Goal: Task Accomplishment & Management: Complete application form

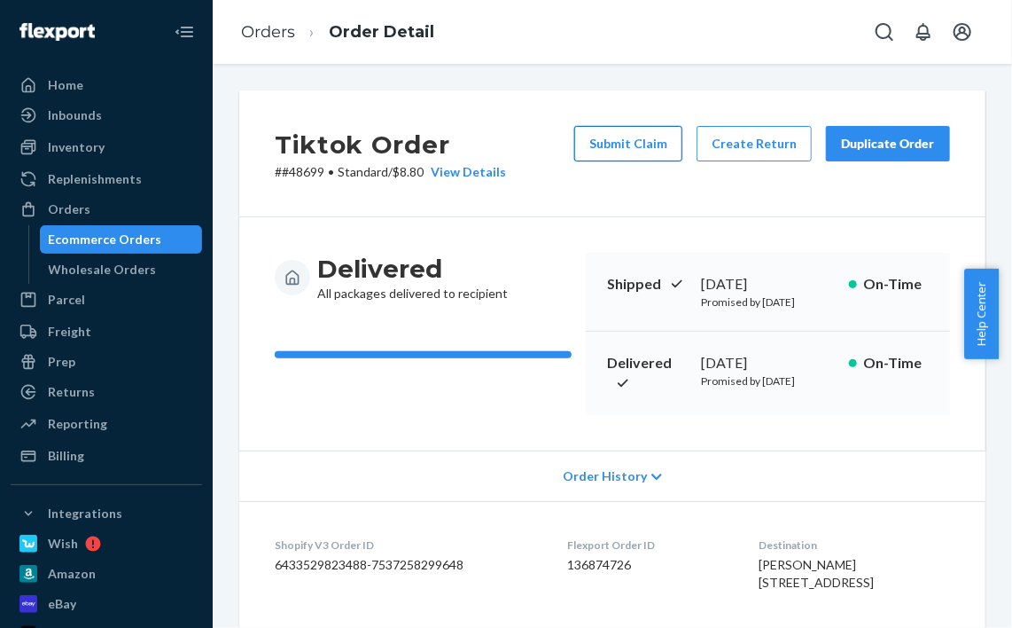
click at [652, 144] on button "Submit Claim" at bounding box center [628, 143] width 108 height 35
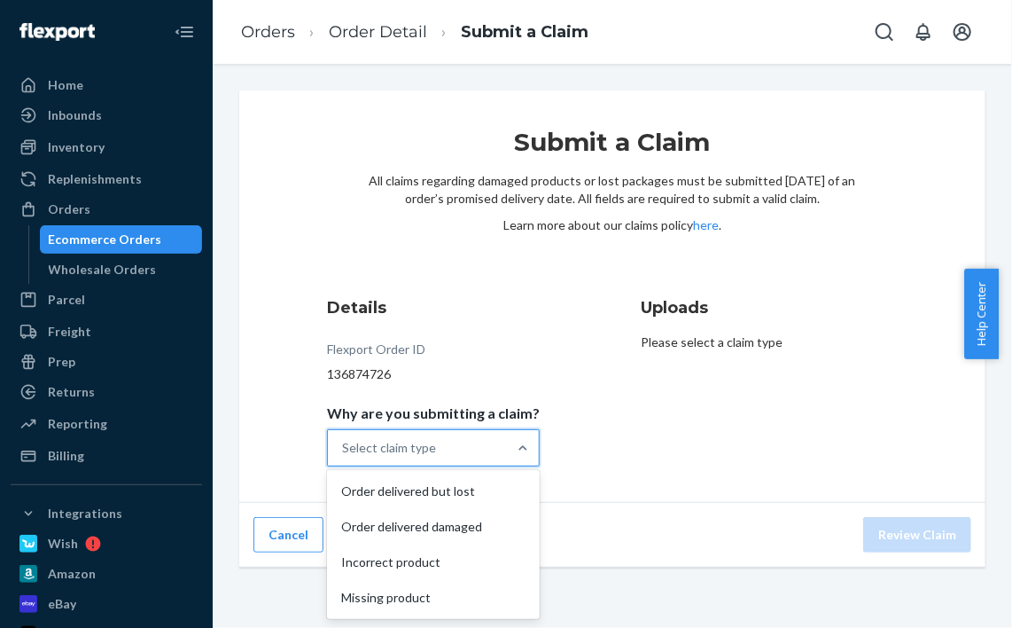
click at [440, 457] on div "Select claim type" at bounding box center [417, 447] width 179 height 35
click at [344, 456] on input "Why are you submitting a claim? option Order delivered but lost focused, 1 of 4…" at bounding box center [343, 448] width 2 height 18
click at [457, 516] on div "Order delivered damaged" at bounding box center [434, 526] width 206 height 35
click at [344, 456] on input "Why are you submitting a claim? option Order delivered damaged focused, 2 of 4.…" at bounding box center [343, 448] width 2 height 18
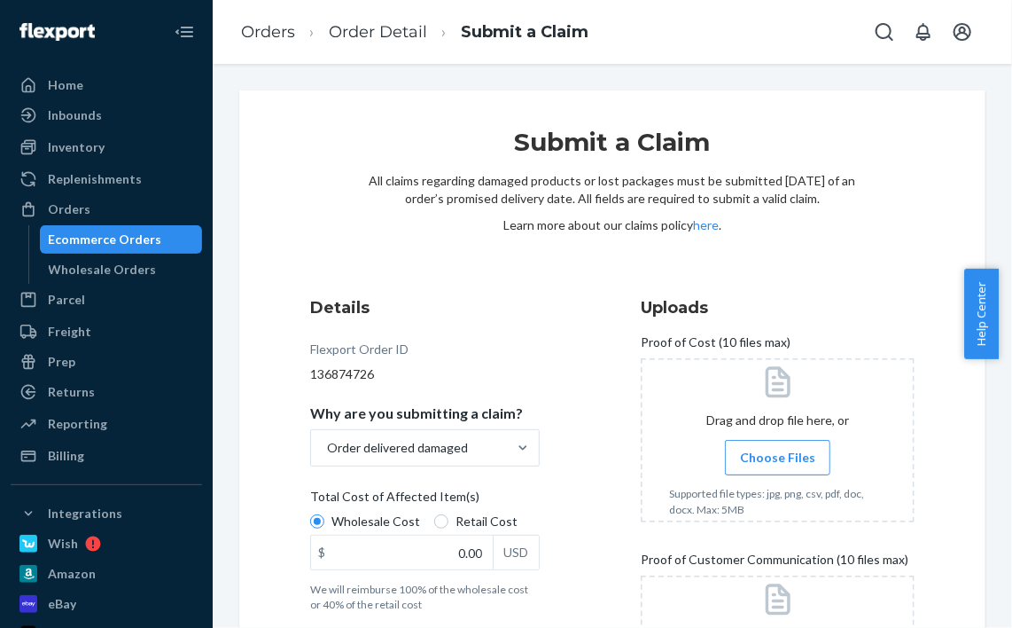
click at [464, 521] on span "Retail Cost" at bounding box center [487, 521] width 62 height 18
click at [449, 521] on input "Retail Cost" at bounding box center [441, 521] width 14 height 14
radio input "true"
radio input "false"
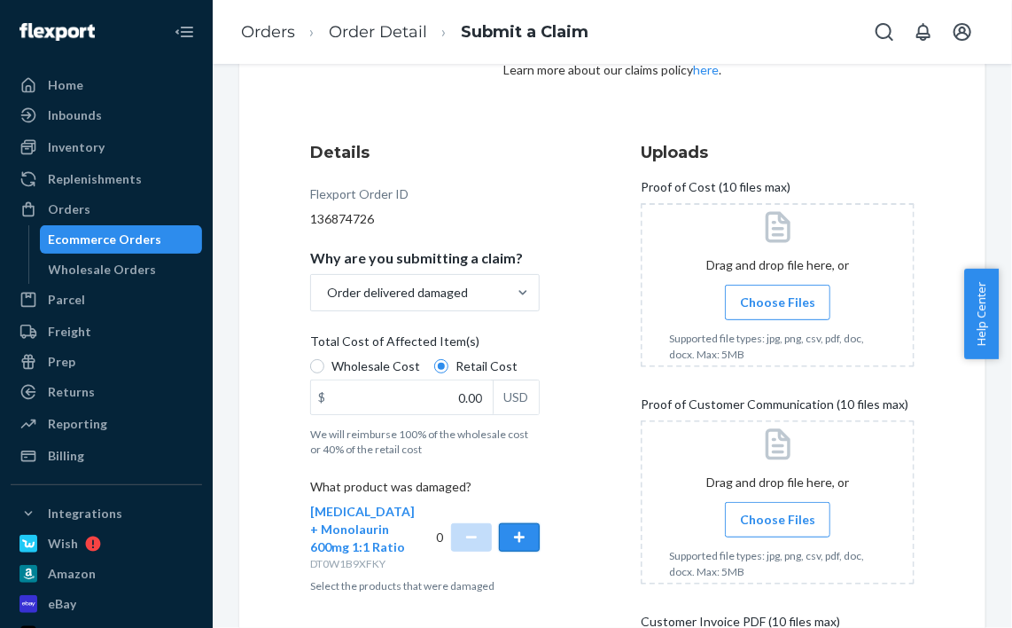
click at [512, 539] on button "button" at bounding box center [519, 537] width 41 height 28
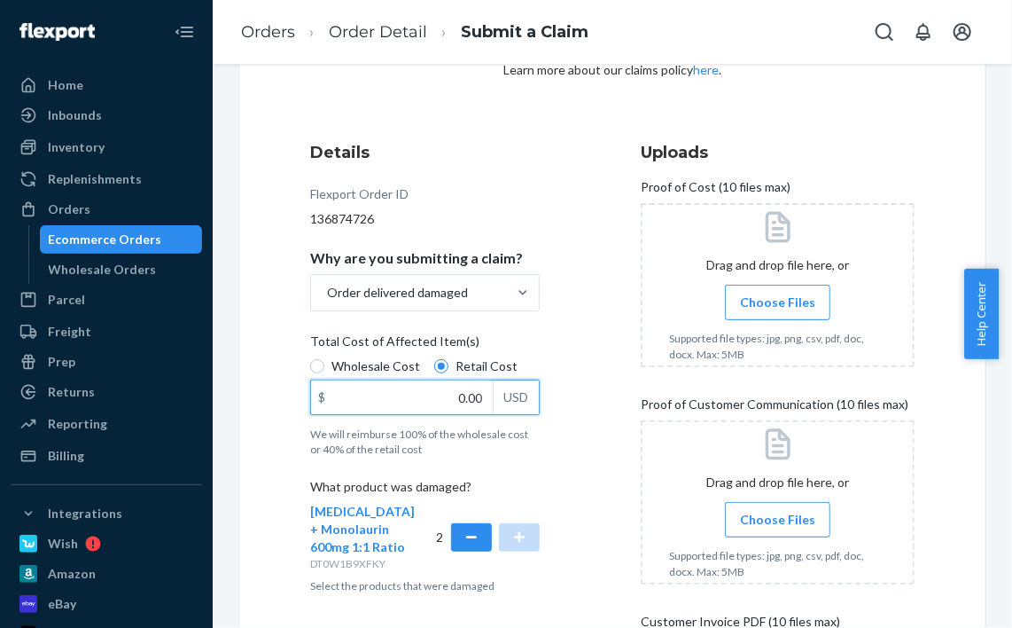
click at [466, 387] on input "0.00" at bounding box center [402, 397] width 182 height 34
type input "50.30"
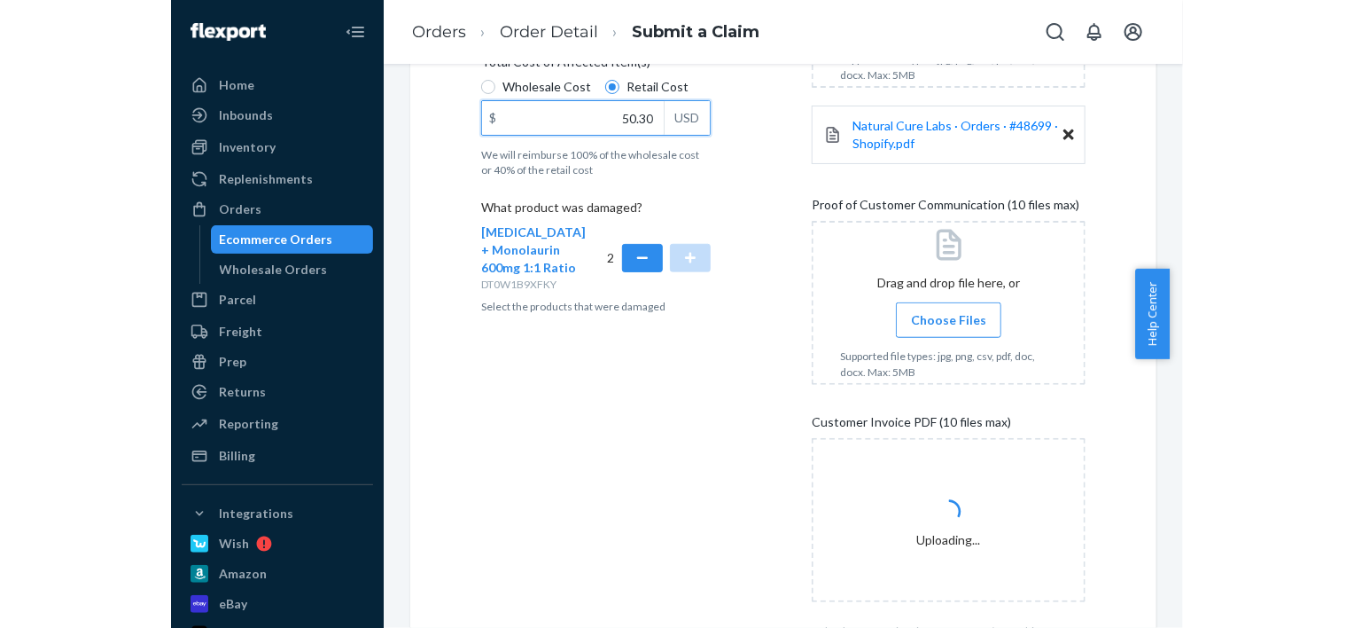
scroll to position [382, 0]
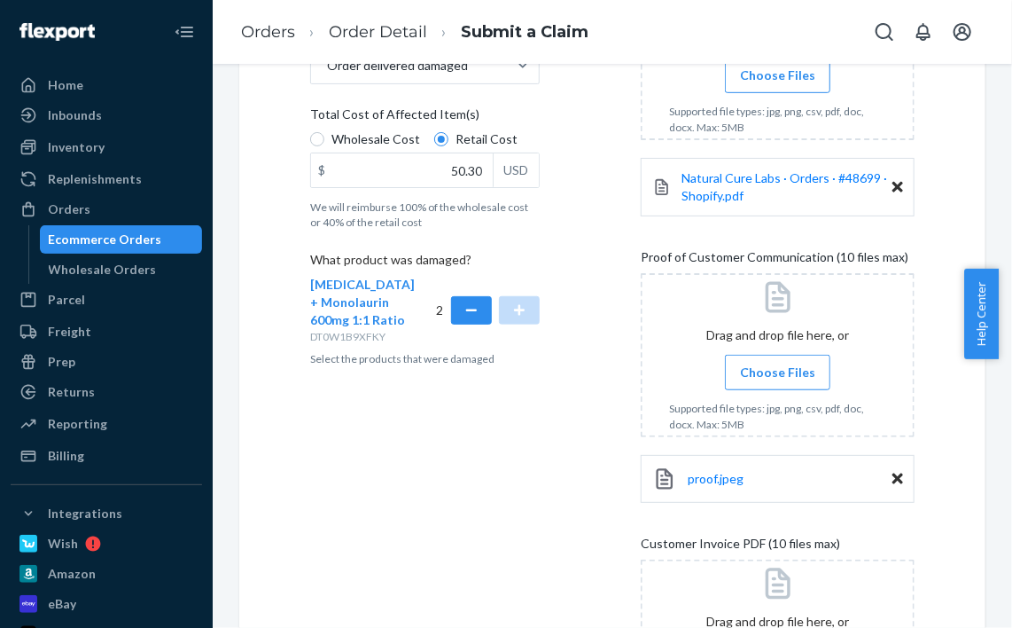
click at [786, 376] on span "Choose Files" at bounding box center [777, 372] width 75 height 18
click at [778, 376] on input "Choose Files" at bounding box center [777, 373] width 1 height 20
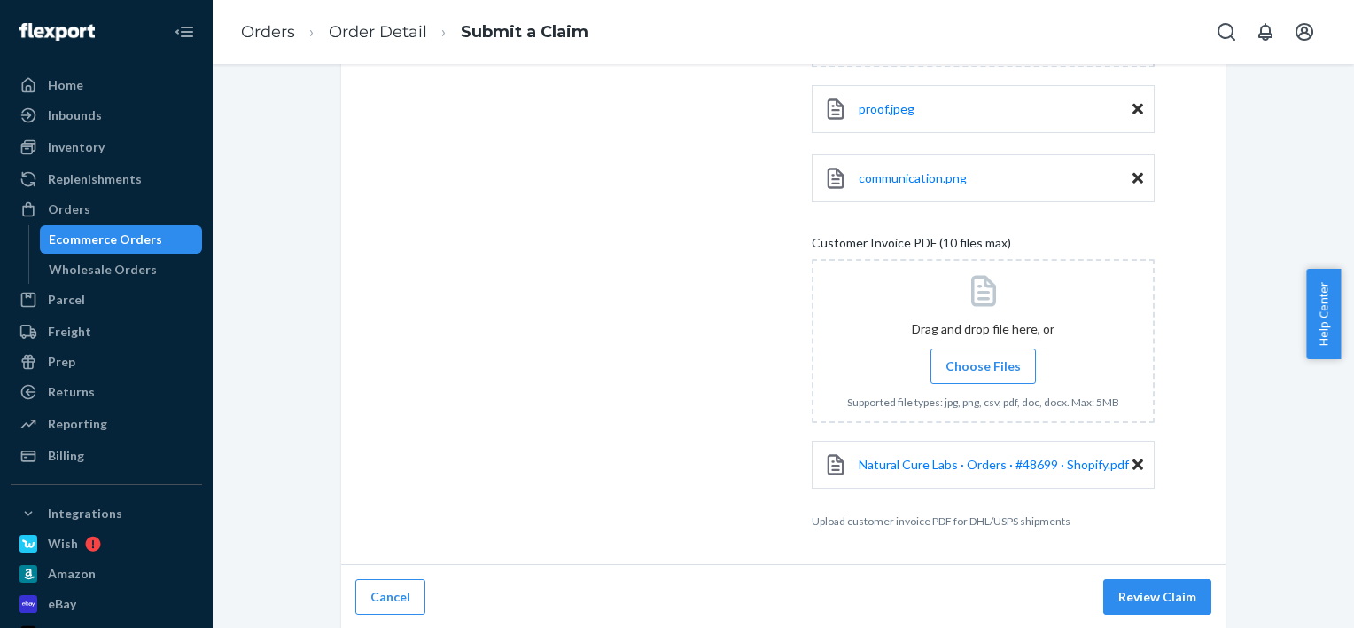
scroll to position [740, 0]
click at [1128, 602] on button "Review Claim" at bounding box center [1158, 597] width 108 height 35
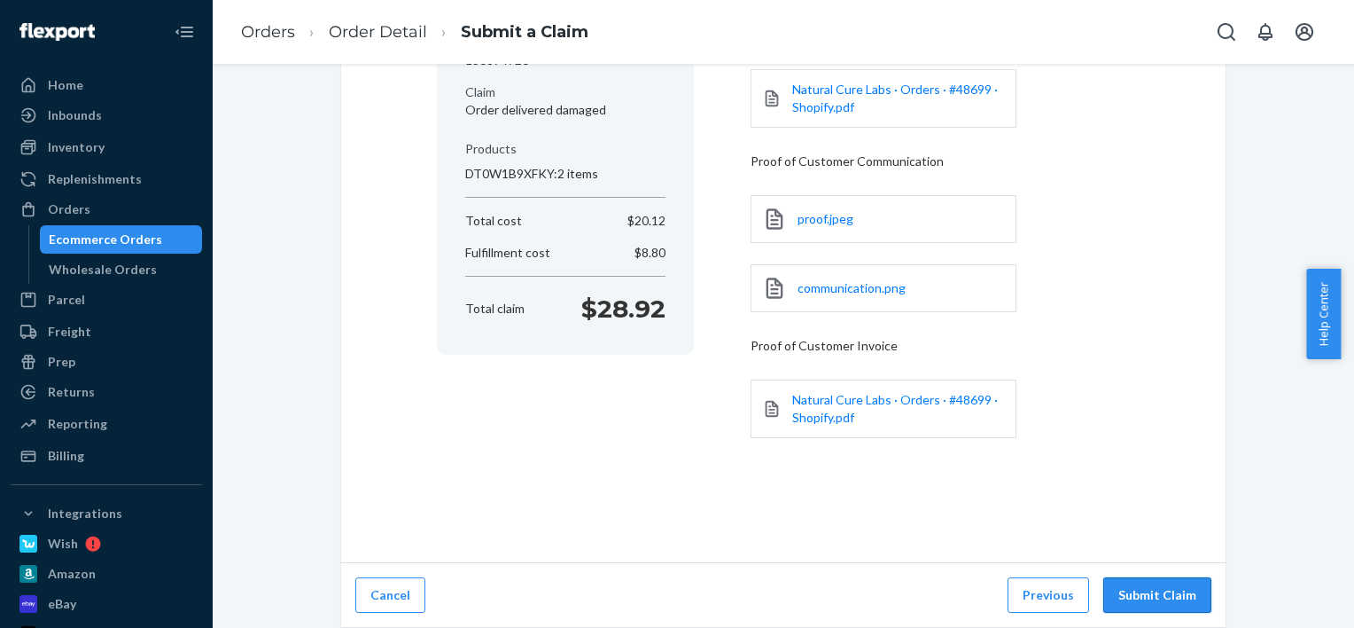
scroll to position [241, 0]
click at [1167, 589] on button "Submit Claim" at bounding box center [1158, 597] width 108 height 35
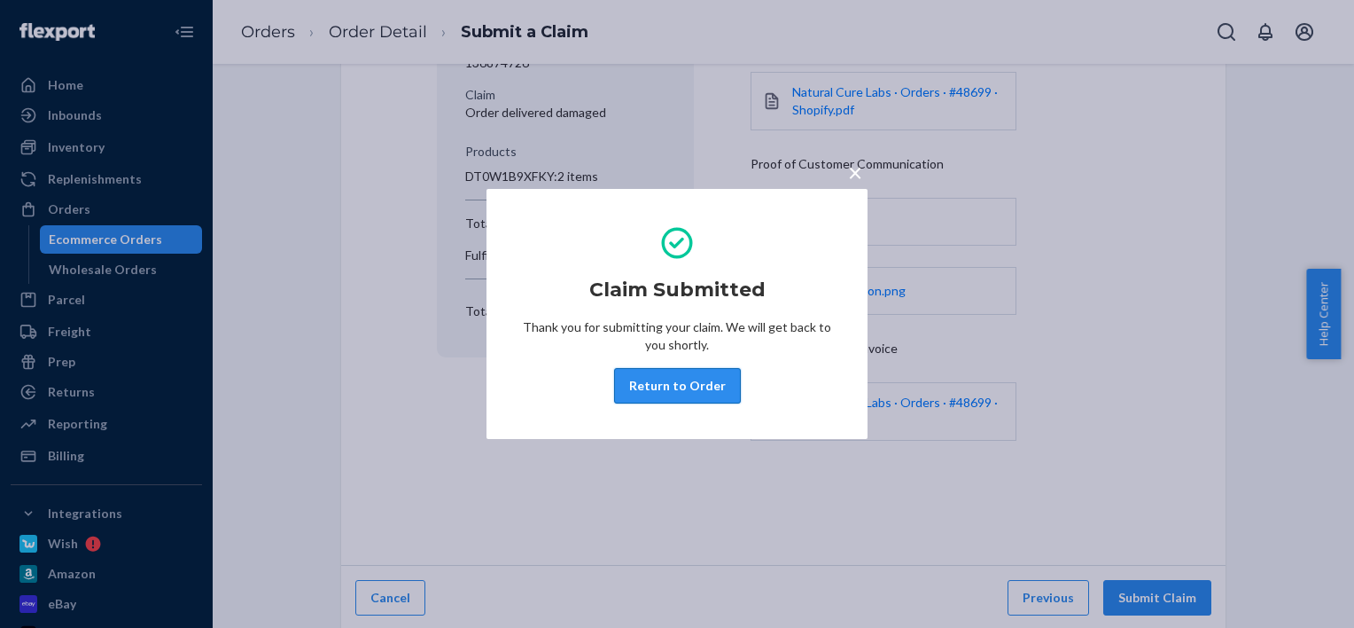
click at [702, 391] on button "Return to Order" at bounding box center [677, 385] width 127 height 35
